Goal: Information Seeking & Learning: Learn about a topic

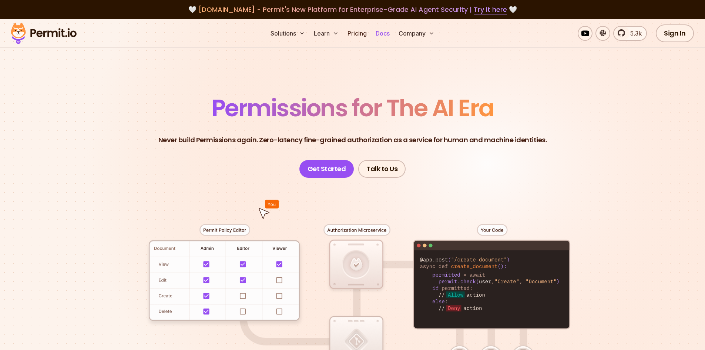
click at [387, 33] on link "Docs" at bounding box center [383, 33] width 20 height 15
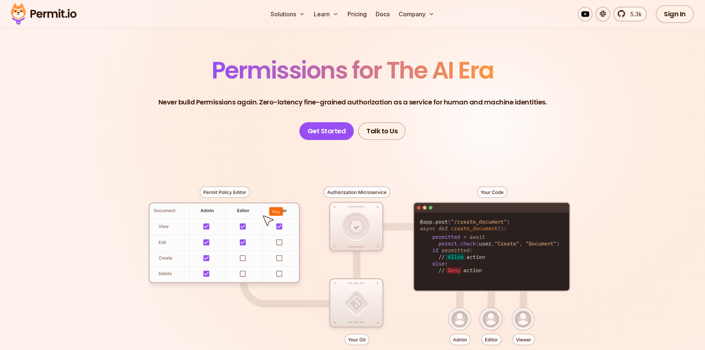
scroll to position [35, 0]
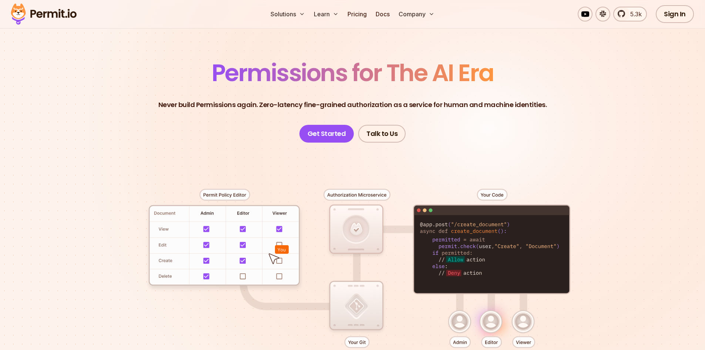
click at [230, 198] on div at bounding box center [353, 278] width 518 height 272
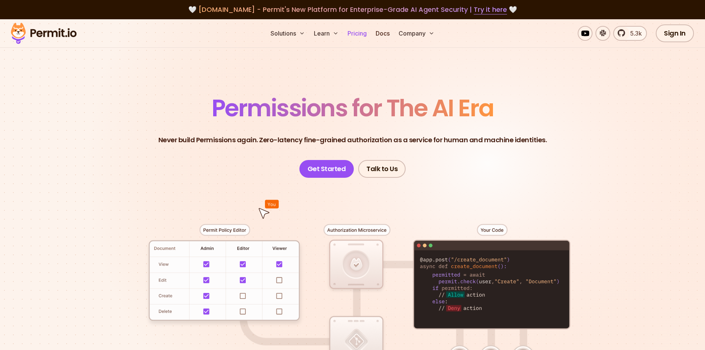
click at [366, 32] on link "Pricing" at bounding box center [356, 33] width 25 height 15
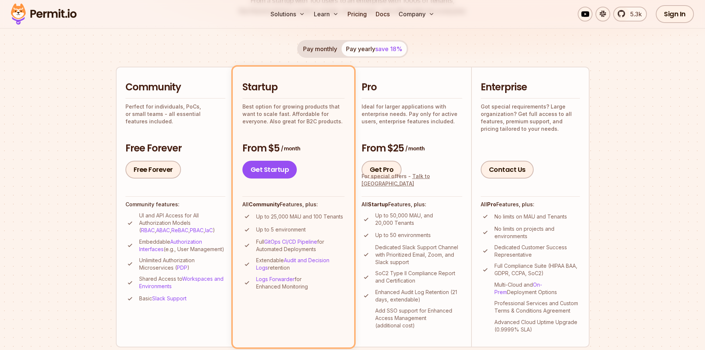
scroll to position [131, 0]
click at [396, 222] on p "Up to 50,000 MAU, and 20,000 Tenants" at bounding box center [418, 218] width 87 height 15
click at [400, 217] on p "Up to 50,000 MAU, and 20,000 Tenants" at bounding box center [418, 218] width 87 height 15
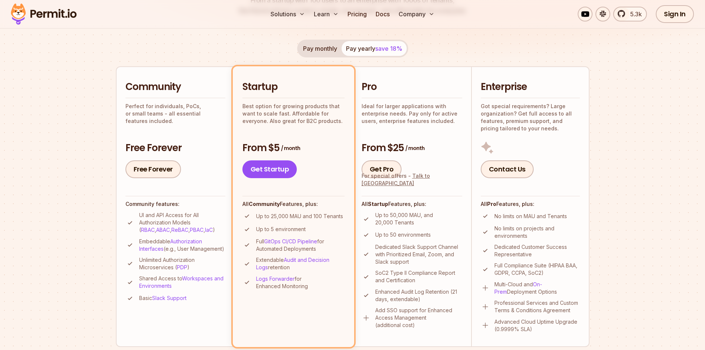
click at [400, 217] on p "Up to 50,000 MAU, and 20,000 Tenants" at bounding box center [418, 218] width 87 height 15
click at [393, 224] on p "Up to 50,000 MAU, and 20,000 Tenants" at bounding box center [418, 218] width 87 height 15
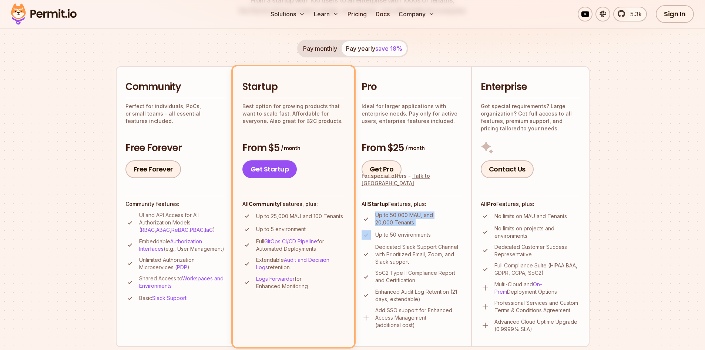
click at [393, 224] on p "Up to 50,000 MAU, and 20,000 Tenants" at bounding box center [418, 218] width 87 height 15
click at [396, 222] on p "Up to 50,000 MAU, and 20,000 Tenants" at bounding box center [418, 218] width 87 height 15
click at [387, 211] on p "Up to 50,000 MAU, and 20,000 Tenants" at bounding box center [418, 218] width 87 height 15
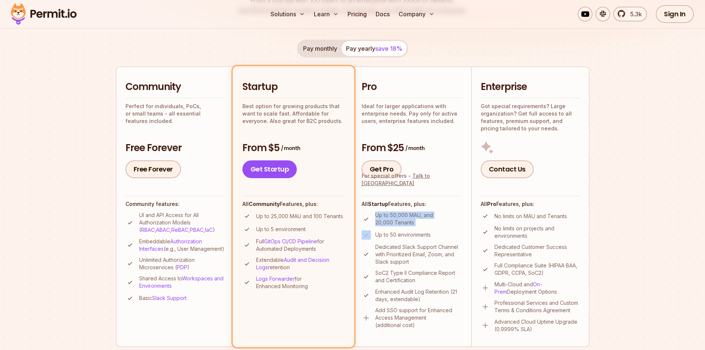
click at [386, 214] on p "Up to 50,000 MAU, and 20,000 Tenants" at bounding box center [418, 218] width 87 height 15
drag, startPoint x: 382, startPoint y: 114, endPoint x: 416, endPoint y: 114, distance: 34.0
click at [416, 114] on p "Ideal for larger applications with enterprise needs. Pay only for active users,…" at bounding box center [411, 113] width 101 height 22
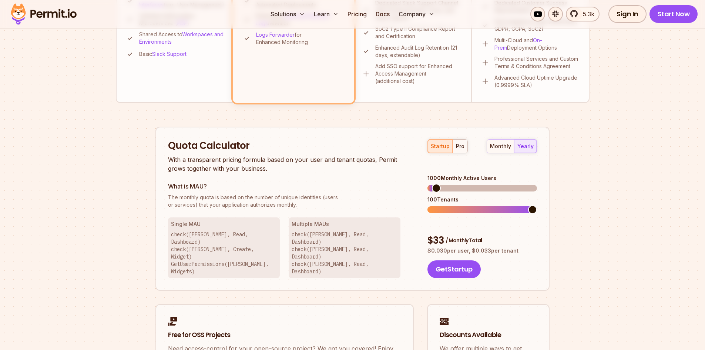
scroll to position [375, 0]
click at [461, 149] on div "pro" at bounding box center [460, 145] width 9 height 7
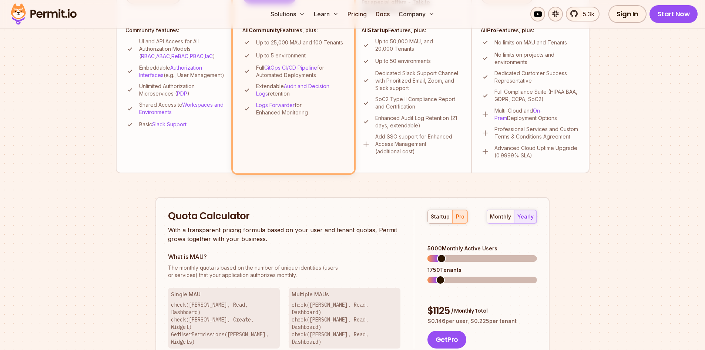
scroll to position [278, 0]
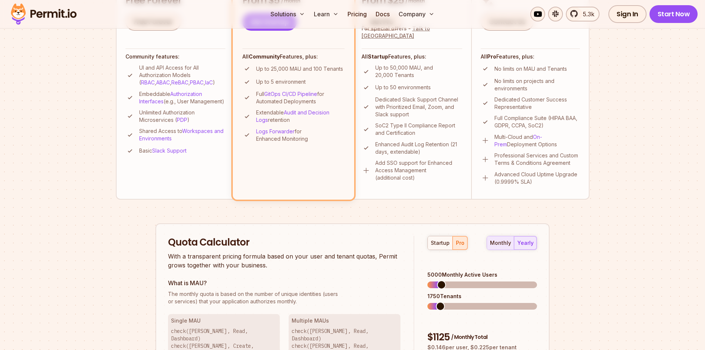
click at [498, 243] on div "monthly" at bounding box center [500, 242] width 21 height 7
click at [529, 240] on div "yearly" at bounding box center [525, 242] width 16 height 7
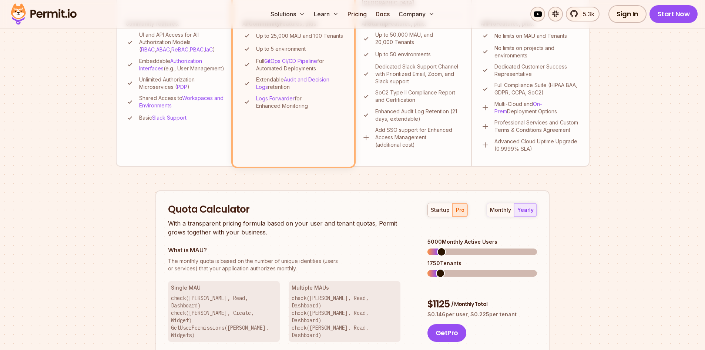
scroll to position [311, 0]
click at [537, 268] on span at bounding box center [532, 272] width 9 height 9
click at [537, 247] on span at bounding box center [532, 251] width 9 height 9
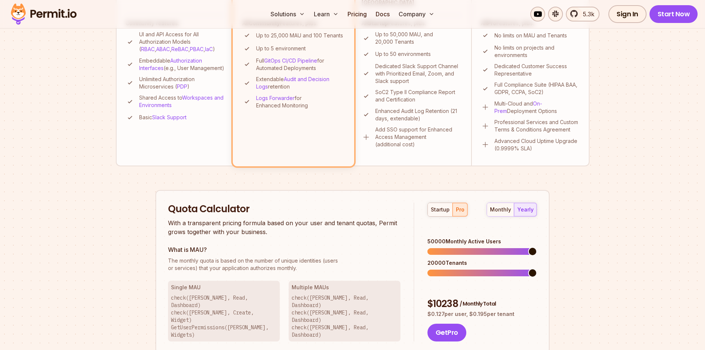
click at [537, 268] on span at bounding box center [532, 272] width 9 height 9
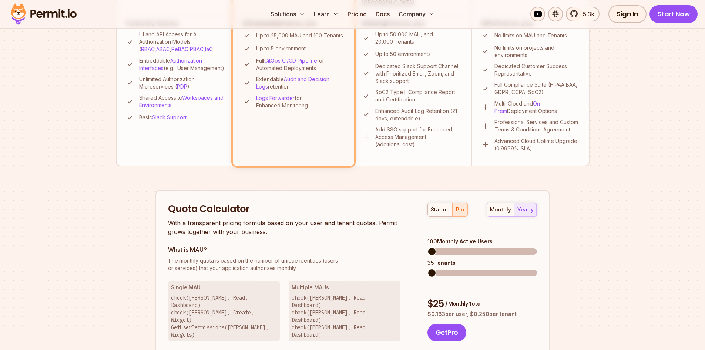
click at [427, 256] on span at bounding box center [431, 251] width 9 height 9
click at [427, 247] on span at bounding box center [431, 251] width 9 height 9
drag, startPoint x: 428, startPoint y: 251, endPoint x: 441, endPoint y: 246, distance: 13.7
click at [441, 246] on div "100 Monthly Active Users 35 Tenants" at bounding box center [482, 257] width 110 height 38
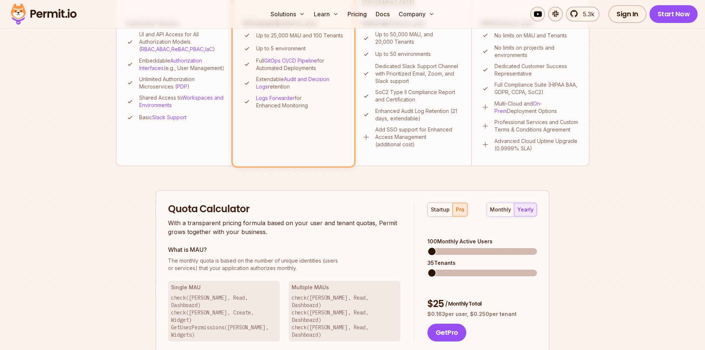
click at [442, 259] on div "35 Tenants" at bounding box center [482, 262] width 110 height 7
click at [444, 259] on div "35 Tenants" at bounding box center [482, 262] width 110 height 7
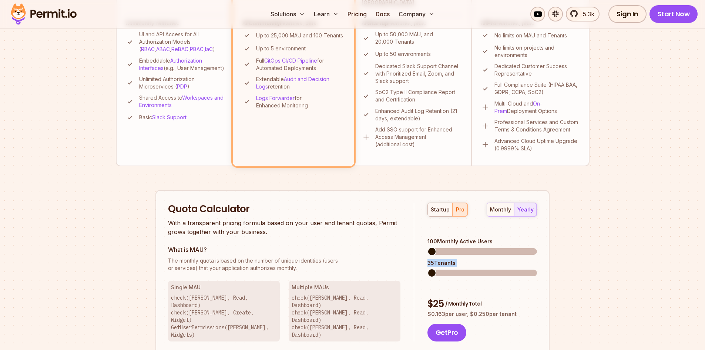
click at [444, 259] on div "35 Tenants" at bounding box center [482, 262] width 110 height 7
click at [448, 259] on div "35 Tenants" at bounding box center [482, 262] width 110 height 7
click at [444, 259] on div "35 Tenants" at bounding box center [482, 262] width 110 height 7
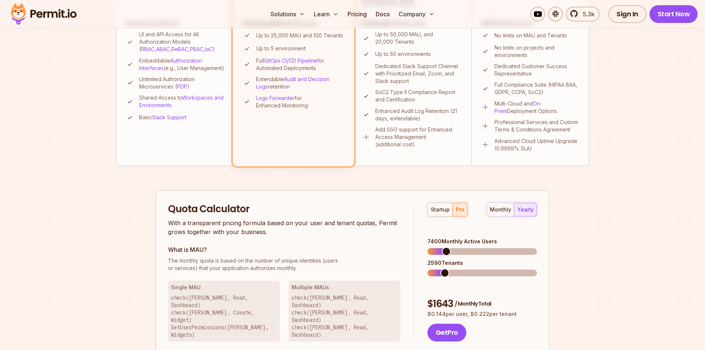
click at [443, 247] on span at bounding box center [446, 251] width 9 height 9
click at [427, 268] on span at bounding box center [431, 272] width 9 height 9
click at [436, 247] on span at bounding box center [439, 251] width 9 height 9
click at [427, 268] on span at bounding box center [431, 272] width 9 height 9
click at [427, 250] on span at bounding box center [431, 251] width 9 height 9
